Goal: Find specific page/section: Find specific page/section

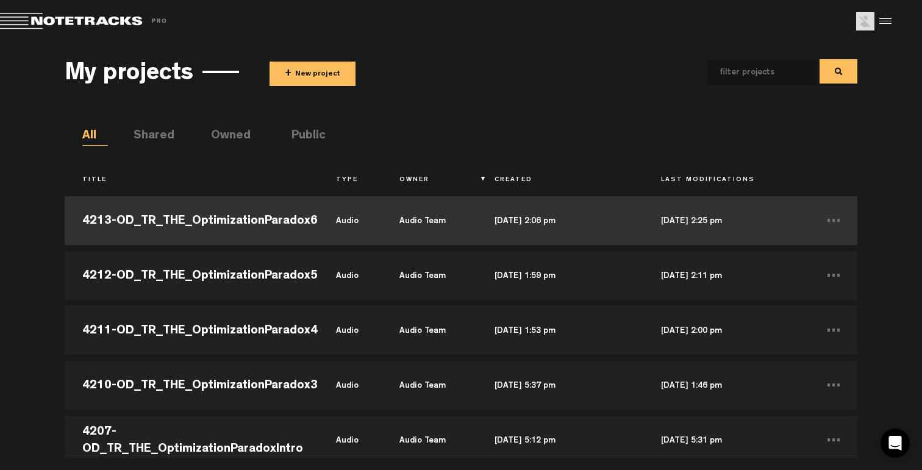
click at [313, 222] on td "4213-OD_TR_THE_OptimizationParadox6" at bounding box center [192, 220] width 254 height 55
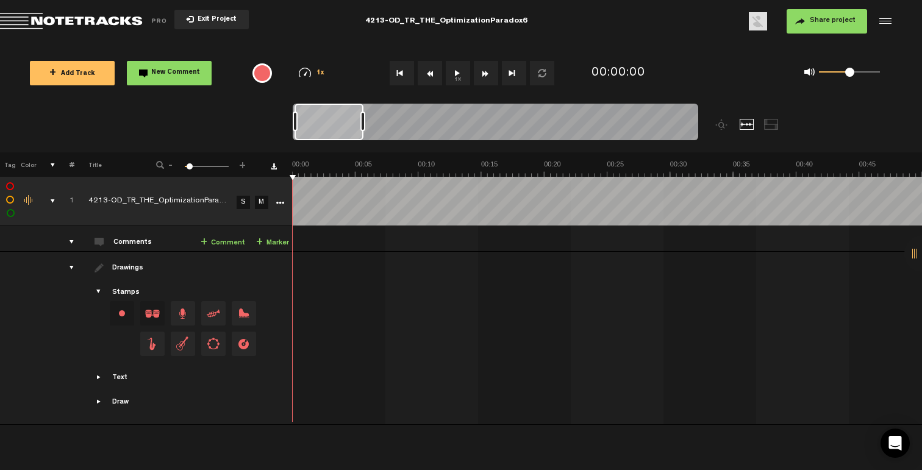
click at [202, 15] on button "Exit Project" at bounding box center [211, 20] width 74 height 20
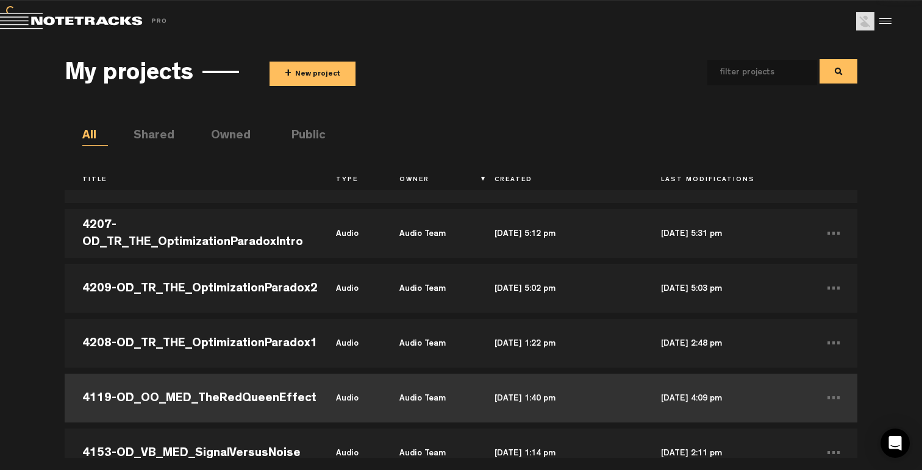
scroll to position [260, 0]
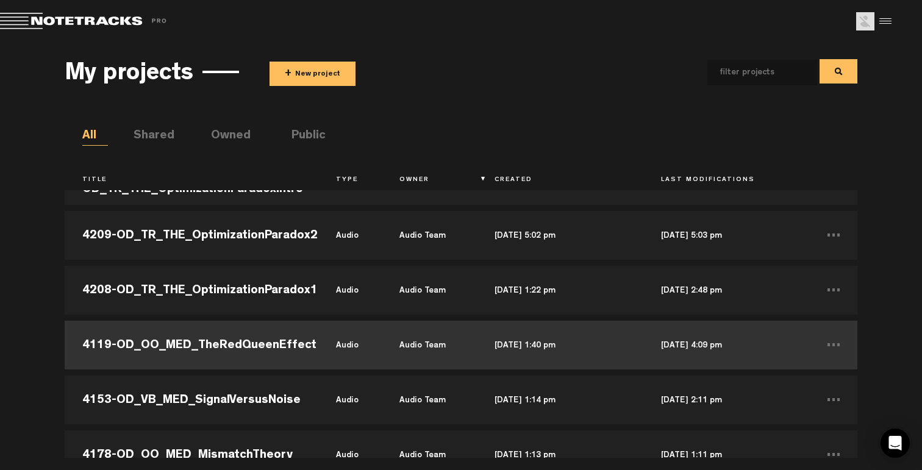
click at [255, 346] on td "4119-OD_OO_MED_TheRedQueenEffect" at bounding box center [192, 345] width 254 height 55
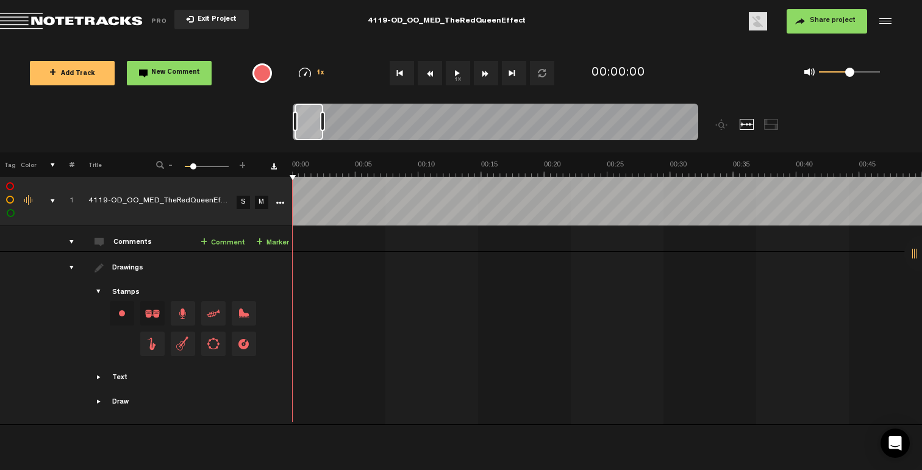
click at [208, 20] on span "Exit Project" at bounding box center [215, 19] width 43 height 7
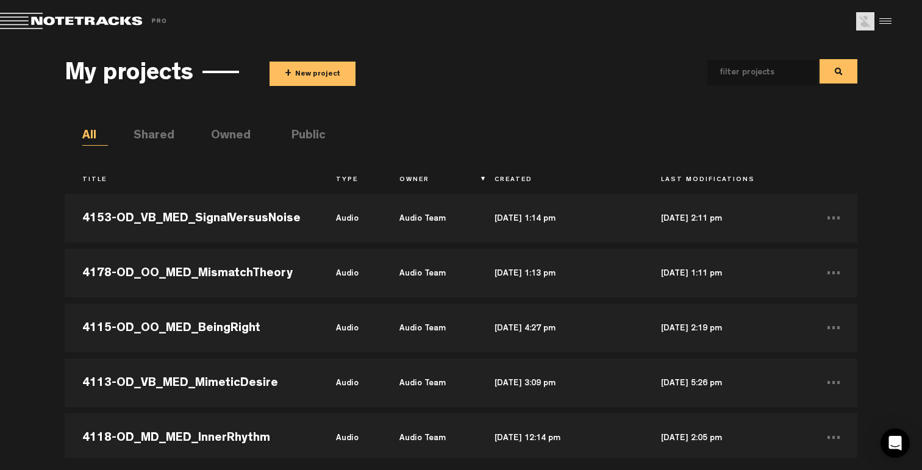
scroll to position [449, 0]
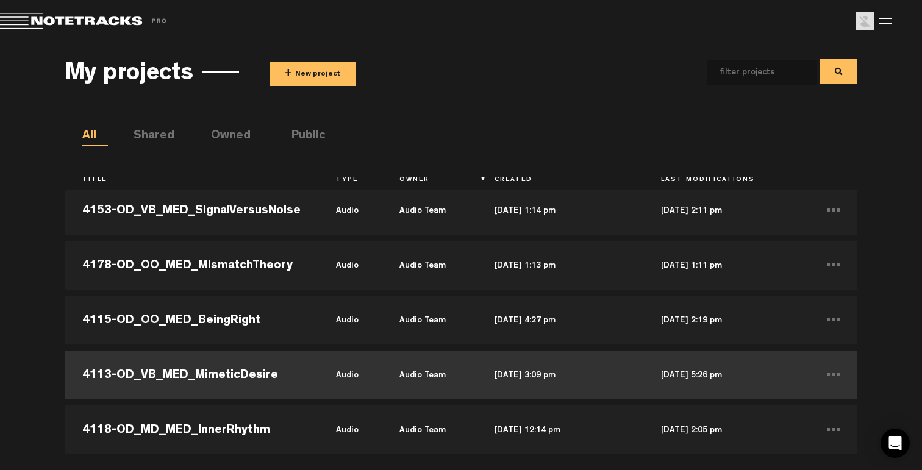
click at [259, 376] on td "4113-OD_VB_MED_MimeticDesire" at bounding box center [192, 375] width 254 height 55
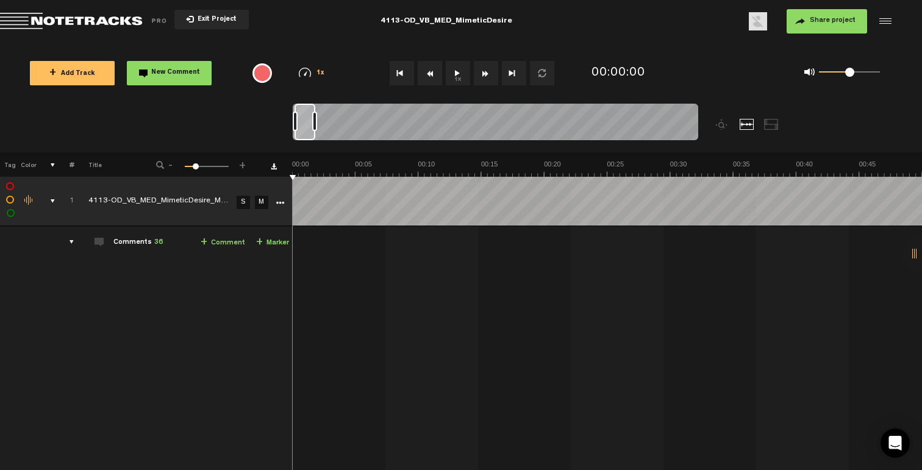
click at [51, 202] on div "comments, stamps & drawings" at bounding box center [47, 201] width 19 height 12
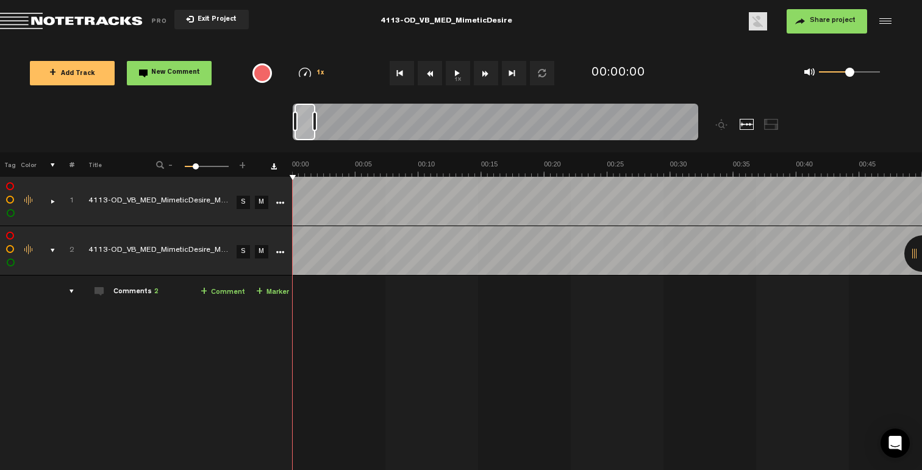
click at [45, 251] on div "comments, stamps & drawings" at bounding box center [47, 251] width 19 height 12
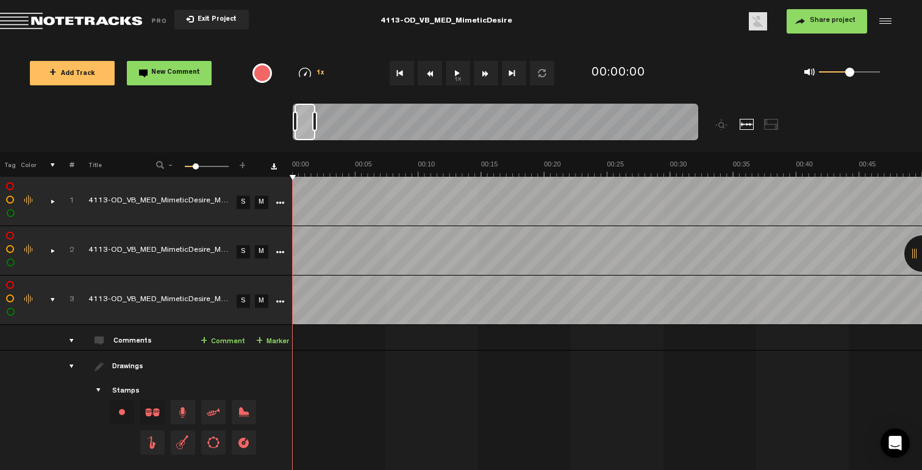
click at [47, 298] on div "comments, stamps & drawings" at bounding box center [47, 300] width 19 height 12
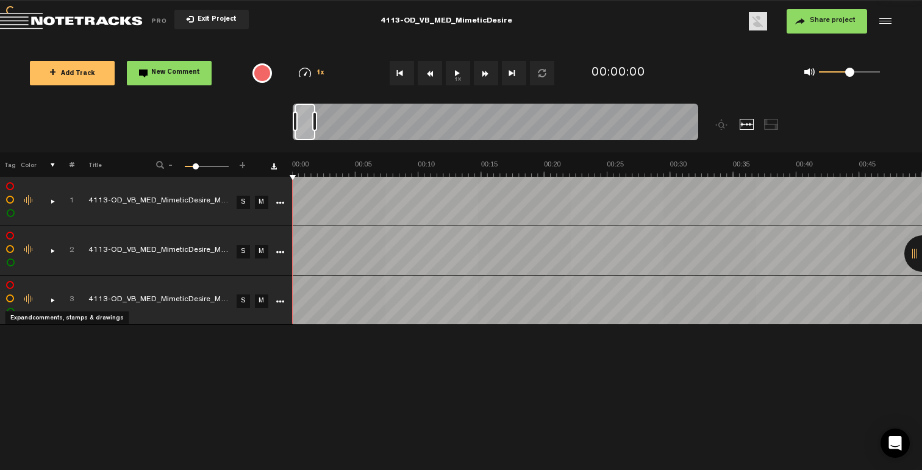
click at [47, 298] on div "comments, stamps & drawings" at bounding box center [47, 300] width 19 height 12
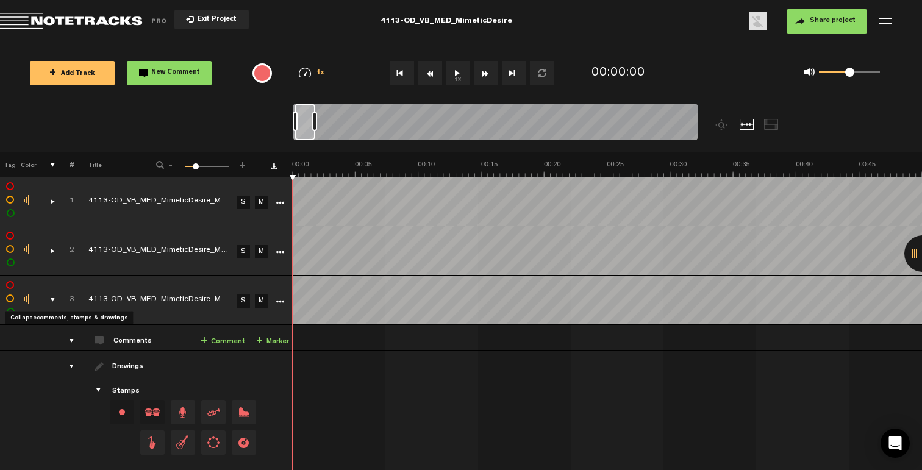
click at [47, 298] on div "comments, stamps & drawings" at bounding box center [47, 300] width 19 height 12
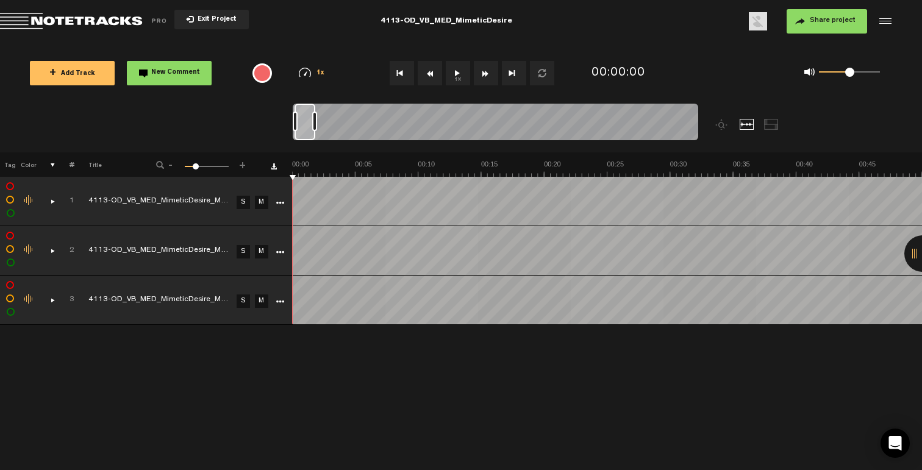
click at [277, 202] on icon "More" at bounding box center [280, 203] width 9 height 9
click at [275, 201] on link "More" at bounding box center [280, 201] width 12 height 11
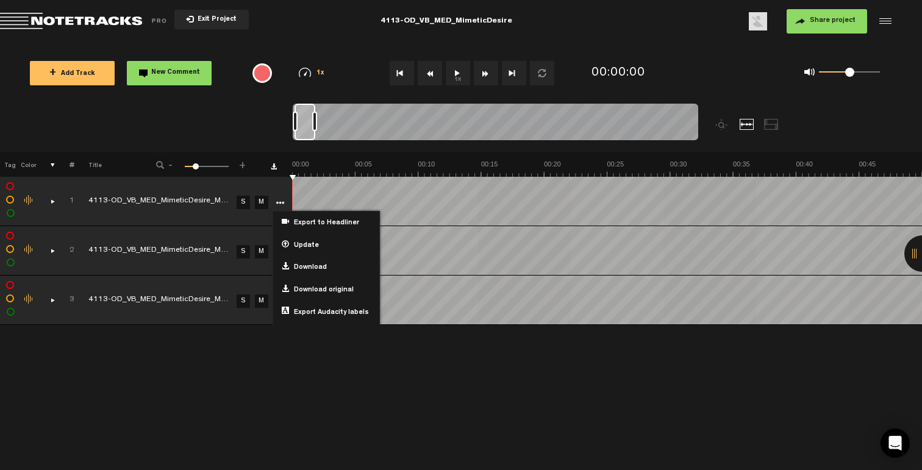
click at [46, 197] on div "comments, stamps & drawings" at bounding box center [47, 201] width 19 height 12
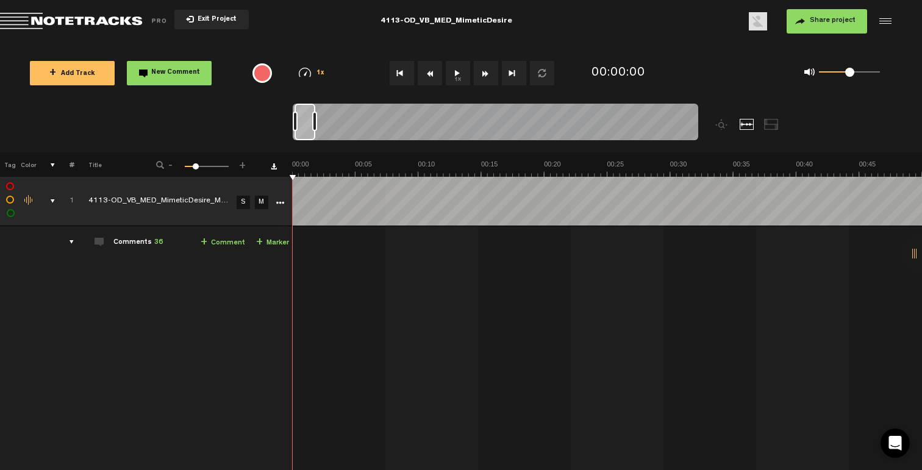
click at [192, 343] on td "Comments 36 + Comment + Marker" at bounding box center [183, 444] width 218 height 437
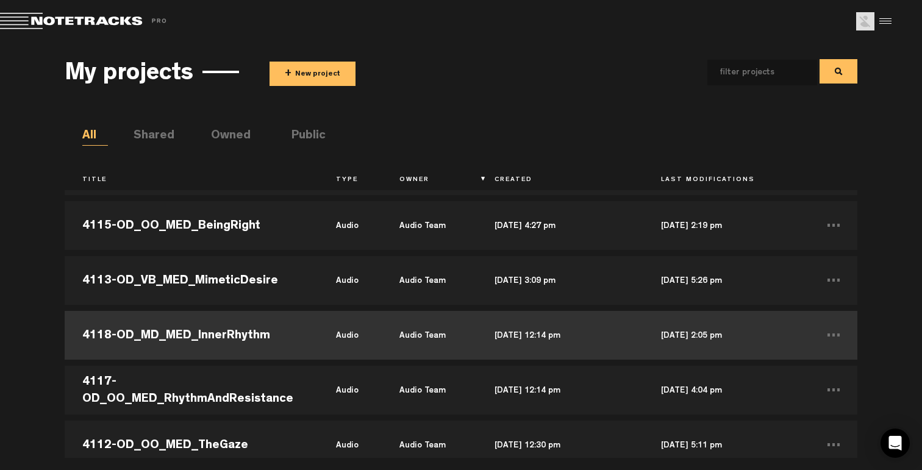
scroll to position [528, 0]
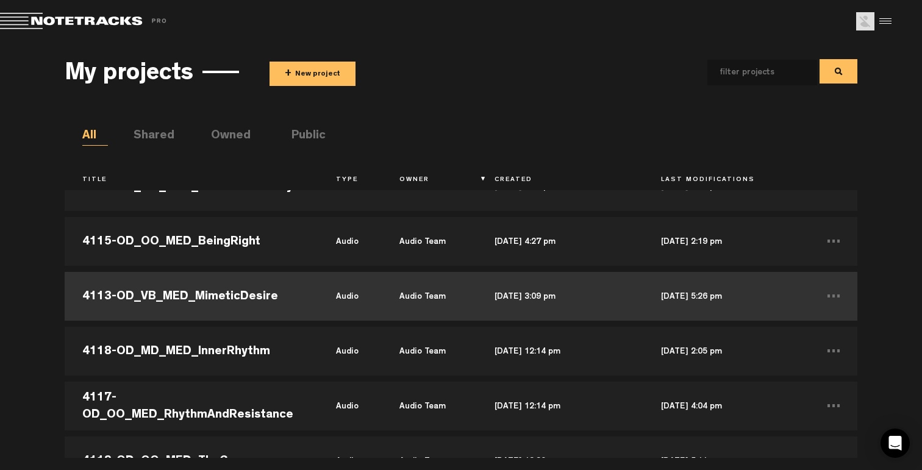
click at [291, 299] on td "4113-OD_VB_MED_MimeticDesire" at bounding box center [192, 296] width 254 height 55
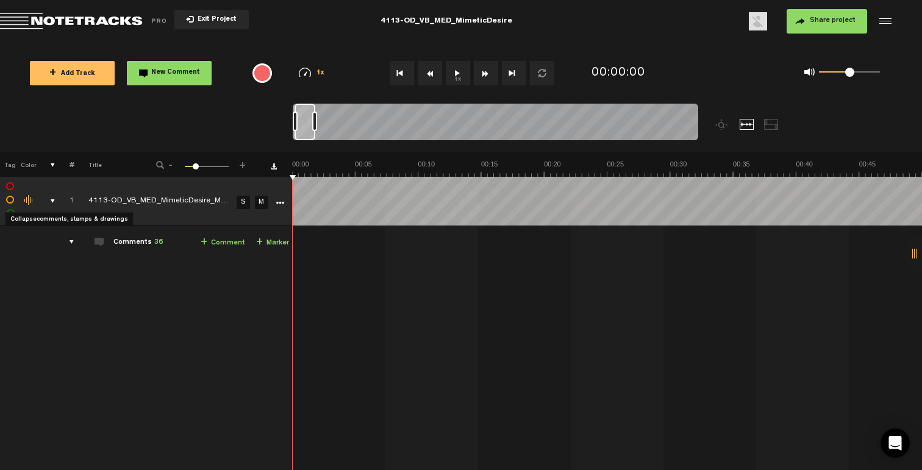
click at [52, 201] on div "comments, stamps & drawings" at bounding box center [47, 201] width 19 height 12
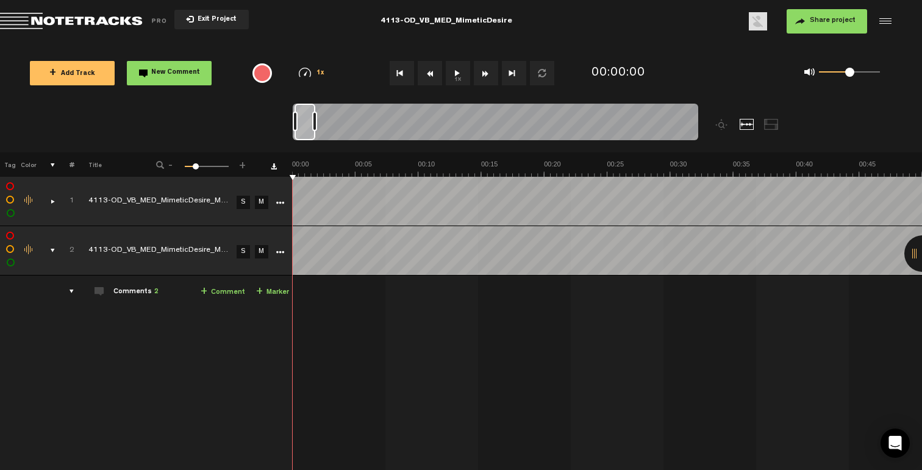
click at [54, 250] on div "comments, stamps & drawings" at bounding box center [47, 251] width 19 height 12
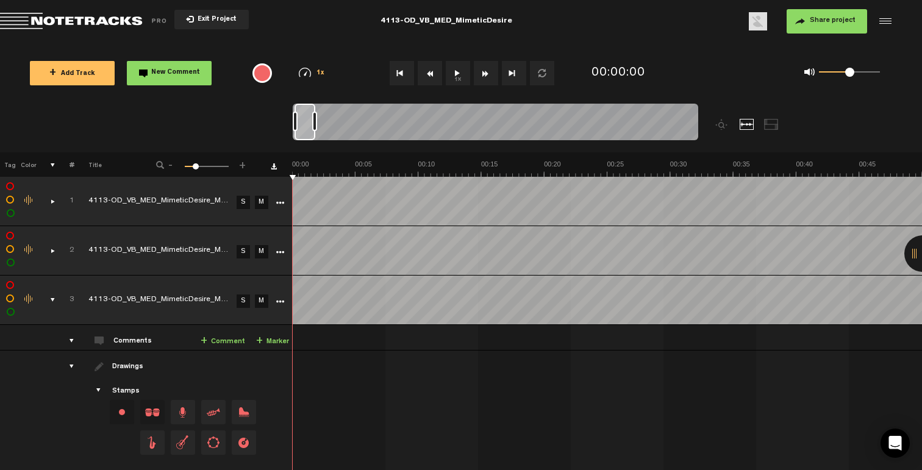
click at [54, 300] on div "comments, stamps & drawings" at bounding box center [47, 300] width 19 height 12
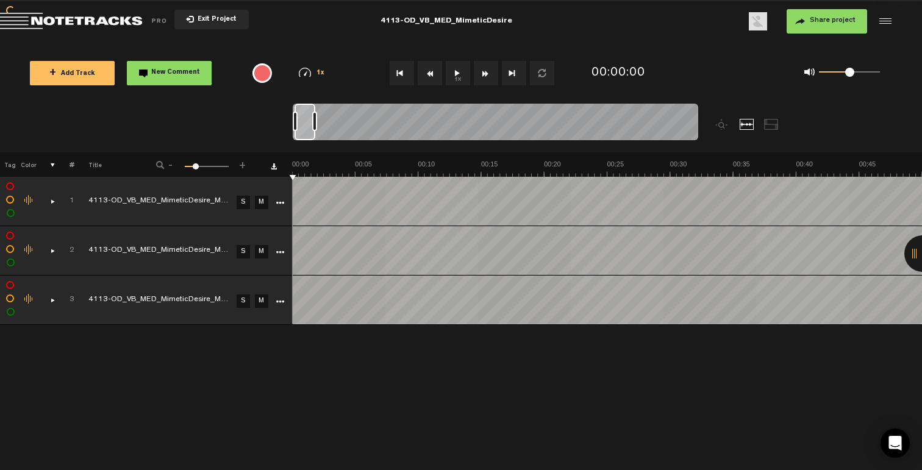
click at [55, 299] on div "comments, stamps & drawings" at bounding box center [47, 300] width 19 height 12
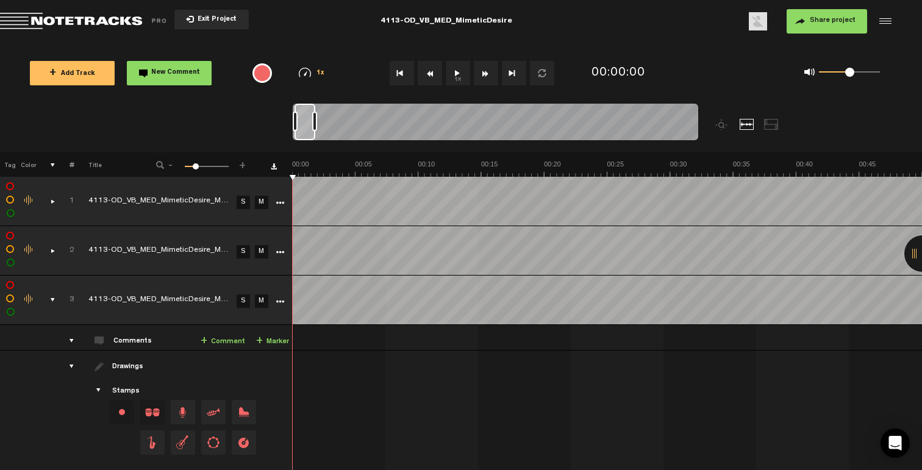
click at [216, 24] on button "Exit Project" at bounding box center [211, 20] width 74 height 20
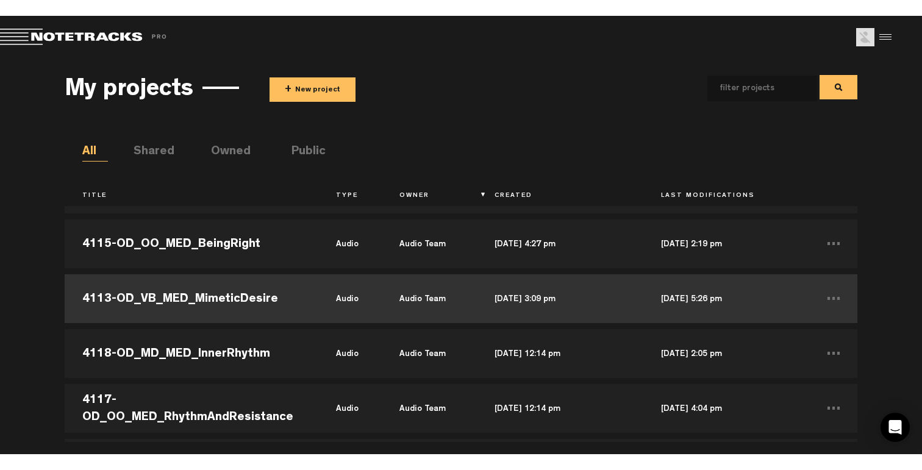
scroll to position [518, 0]
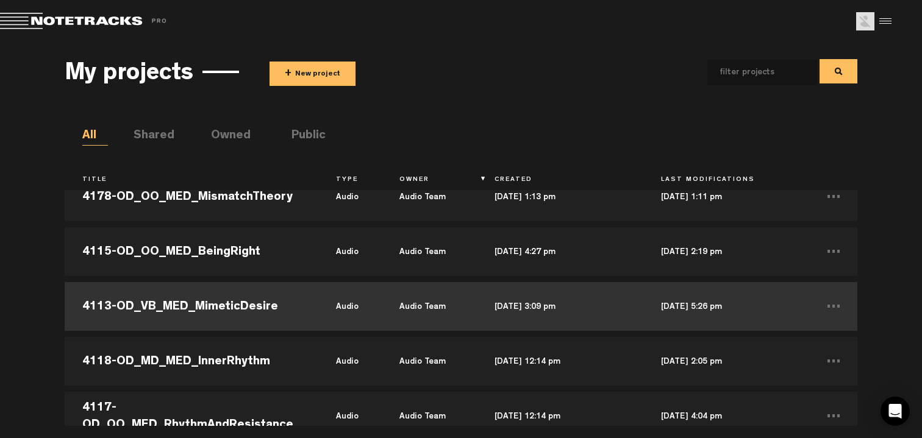
click at [294, 303] on td "4113-OD_VB_MED_MimeticDesire" at bounding box center [192, 306] width 254 height 55
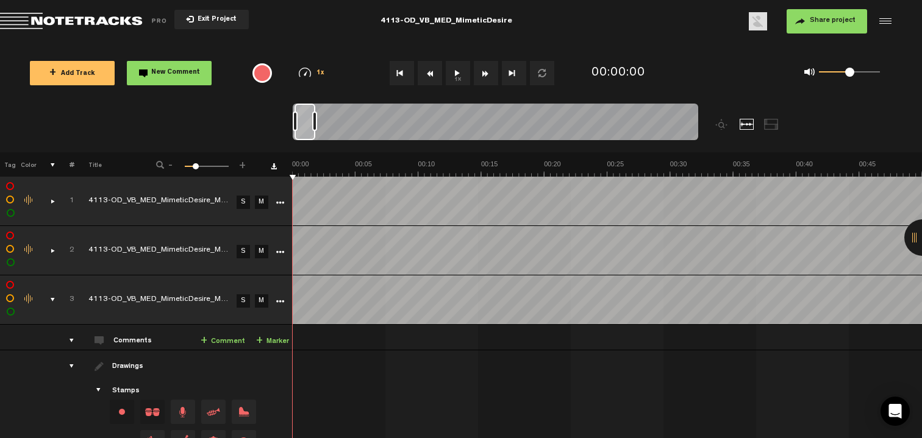
click at [51, 202] on div "comments, stamps & drawings" at bounding box center [47, 201] width 19 height 12
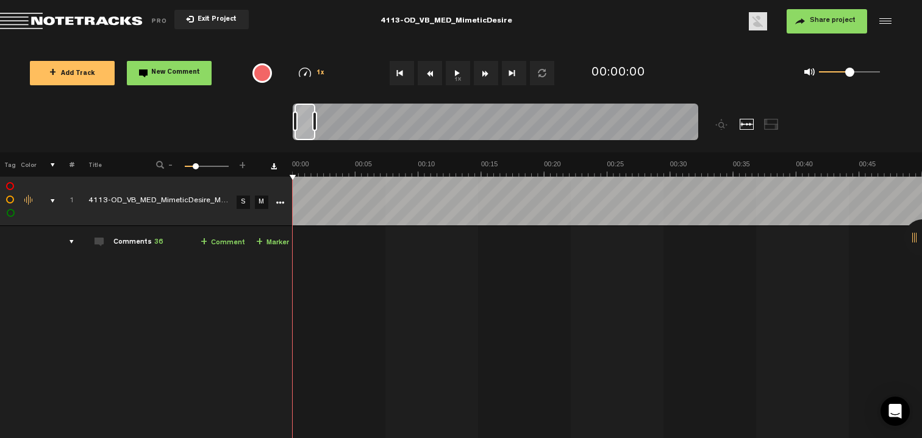
click at [54, 200] on div "comments, stamps & drawings" at bounding box center [47, 201] width 19 height 12
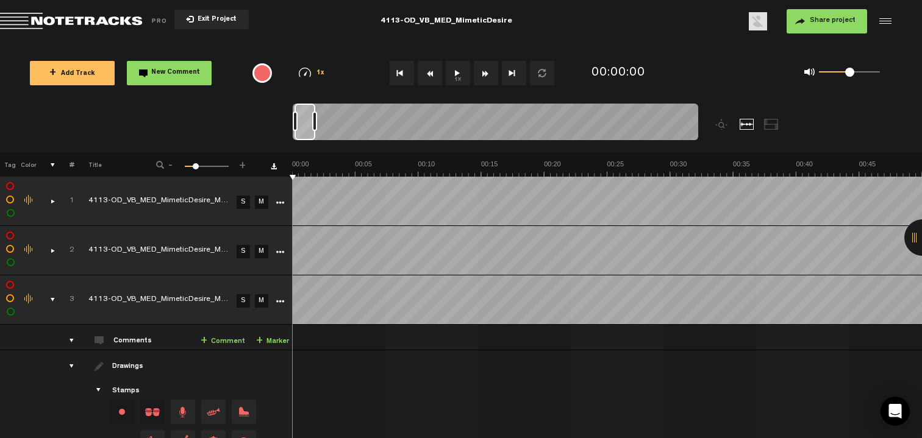
click at [45, 254] on div "comments, stamps & drawings" at bounding box center [47, 251] width 19 height 12
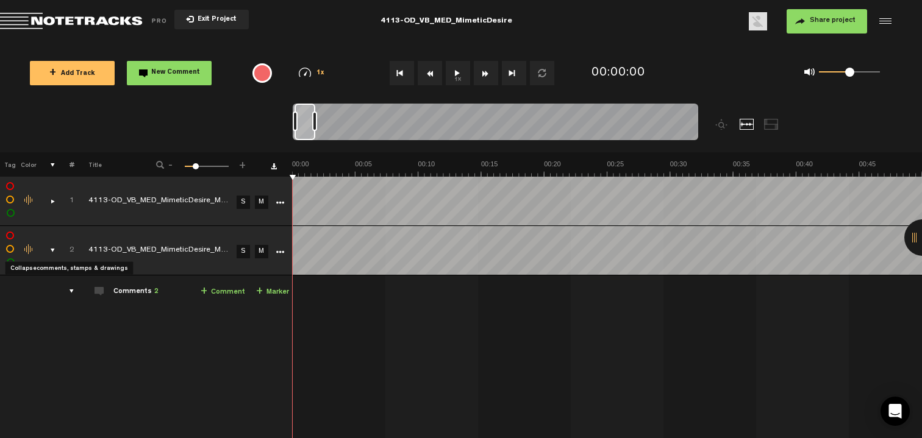
click at [48, 250] on div "comments, stamps & drawings" at bounding box center [47, 251] width 19 height 12
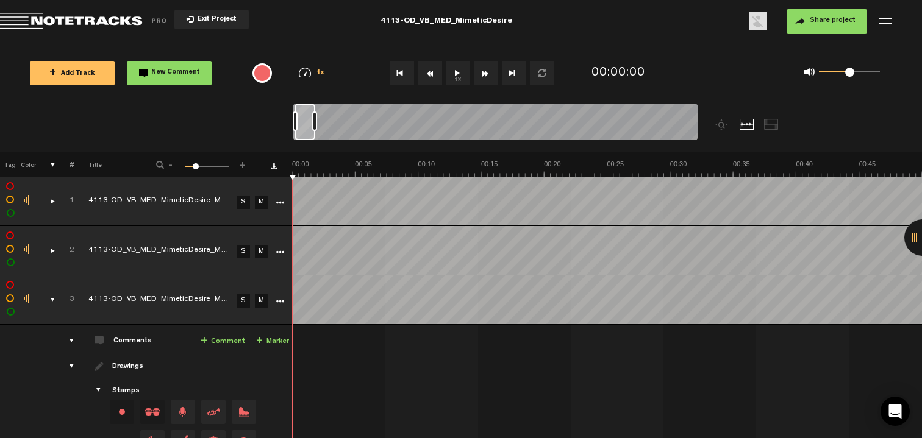
click at [49, 301] on div "comments, stamps & drawings" at bounding box center [47, 300] width 19 height 12
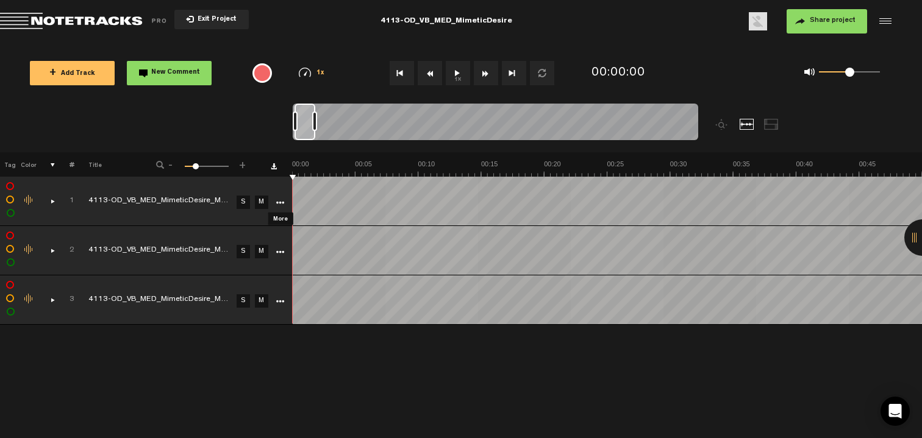
click at [280, 201] on icon "More" at bounding box center [280, 203] width 9 height 9
click at [279, 202] on icon "More" at bounding box center [280, 203] width 9 height 9
click at [279, 201] on icon "More" at bounding box center [280, 203] width 9 height 9
click at [46, 205] on div "comments, stamps & drawings" at bounding box center [47, 201] width 19 height 12
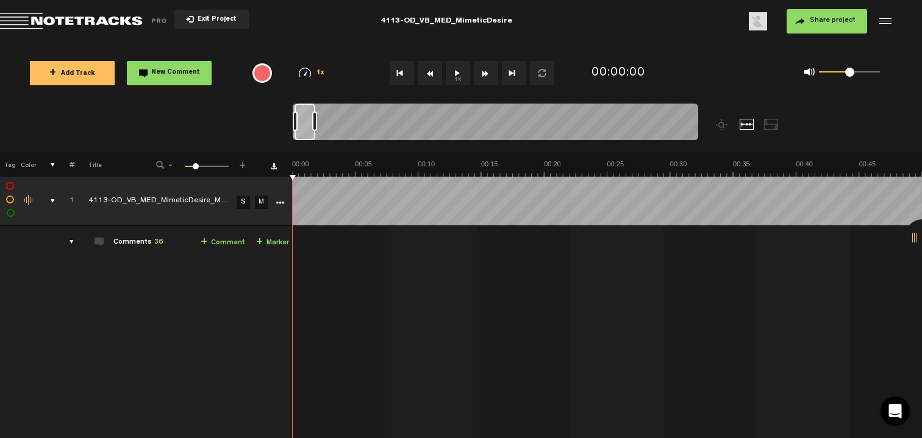
click at [283, 205] on icon "More" at bounding box center [280, 203] width 9 height 9
click at [48, 202] on div "comments, stamps & drawings" at bounding box center [47, 201] width 19 height 12
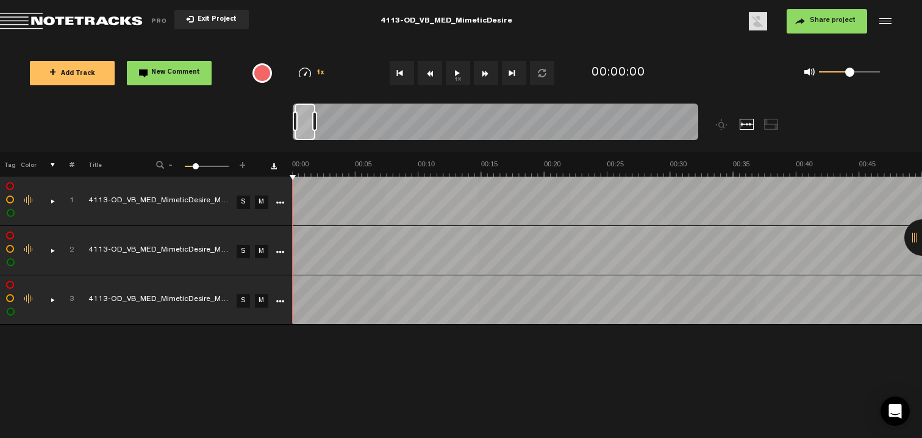
click at [212, 26] on button "Exit Project" at bounding box center [211, 20] width 74 height 20
